Goal: Find specific page/section: Find specific page/section

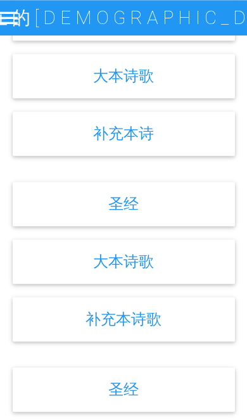
scroll to position [516, 0]
click at [173, 147] on div "补充本诗" at bounding box center [124, 133] width 222 height 44
click at [122, 142] on link "补充本诗" at bounding box center [123, 133] width 61 height 18
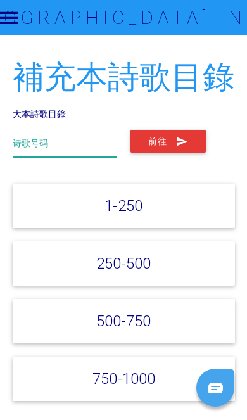
click at [75, 145] on input "text" at bounding box center [65, 143] width 104 height 27
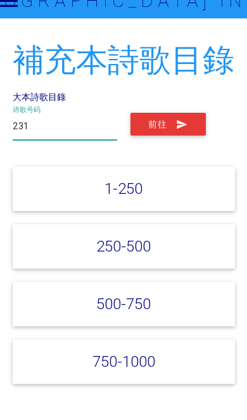
type input "231"
click at [153, 132] on button "前往" at bounding box center [167, 141] width 75 height 23
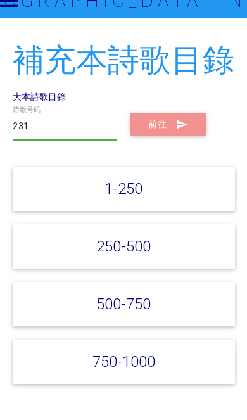
scroll to position [17, 0]
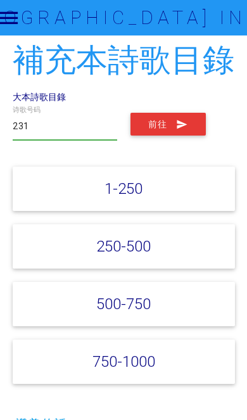
click at [195, 114] on button "前往" at bounding box center [167, 124] width 75 height 23
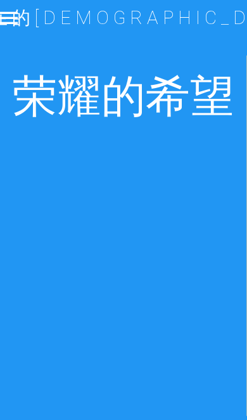
click at [8, 23] on icon at bounding box center [9, 17] width 24 height 35
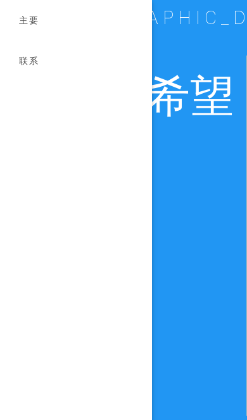
click at [192, 196] on div at bounding box center [184, 210] width 123 height 420
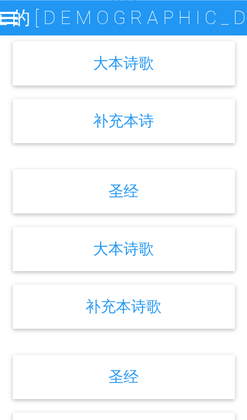
scroll to position [528, 0]
click at [178, 140] on div at bounding box center [184, 210] width 123 height 420
click at [182, 130] on div "补充本诗" at bounding box center [124, 121] width 222 height 44
click at [168, 130] on div "补充本诗" at bounding box center [124, 121] width 222 height 44
click at [125, 130] on link "补充本诗" at bounding box center [123, 120] width 61 height 18
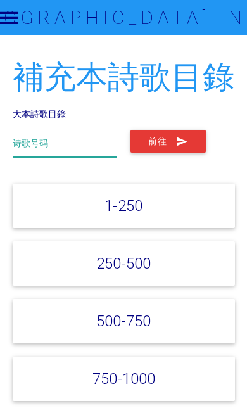
click at [82, 136] on input "text" at bounding box center [65, 143] width 104 height 27
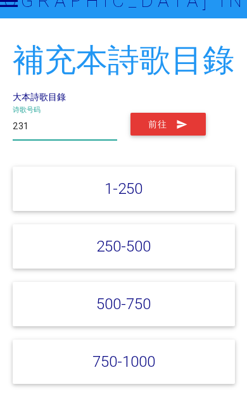
type input "231"
click at [166, 130] on button "前往" at bounding box center [167, 141] width 75 height 23
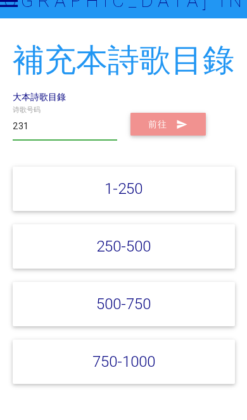
scroll to position [17, 0]
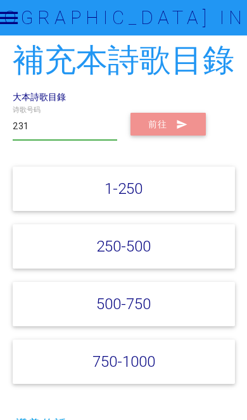
click at [167, 121] on button "前往" at bounding box center [167, 124] width 75 height 23
